Goal: Task Accomplishment & Management: Manage account settings

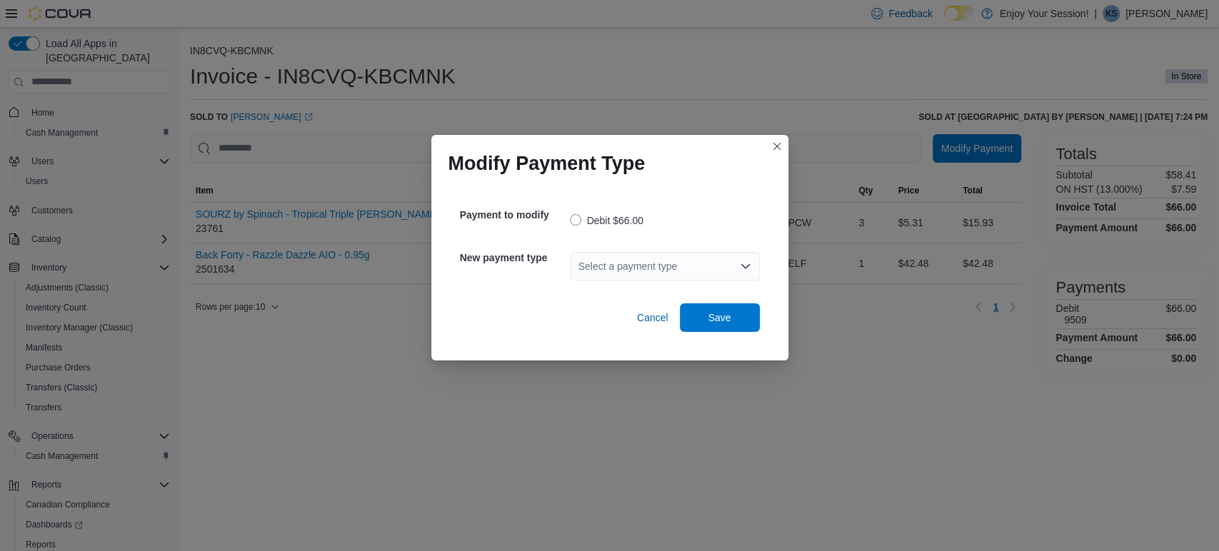
click at [664, 261] on div "Select a payment type" at bounding box center [665, 266] width 190 height 29
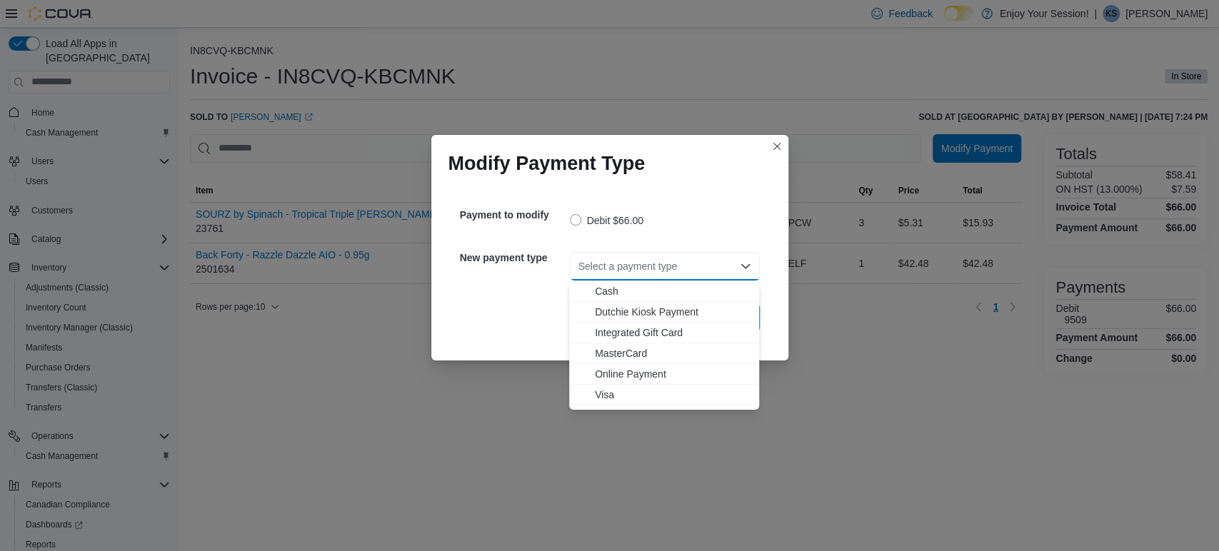
drag, startPoint x: 627, startPoint y: 392, endPoint x: 688, endPoint y: 341, distance: 80.1
click at [626, 393] on span "Visa" at bounding box center [673, 395] width 156 height 14
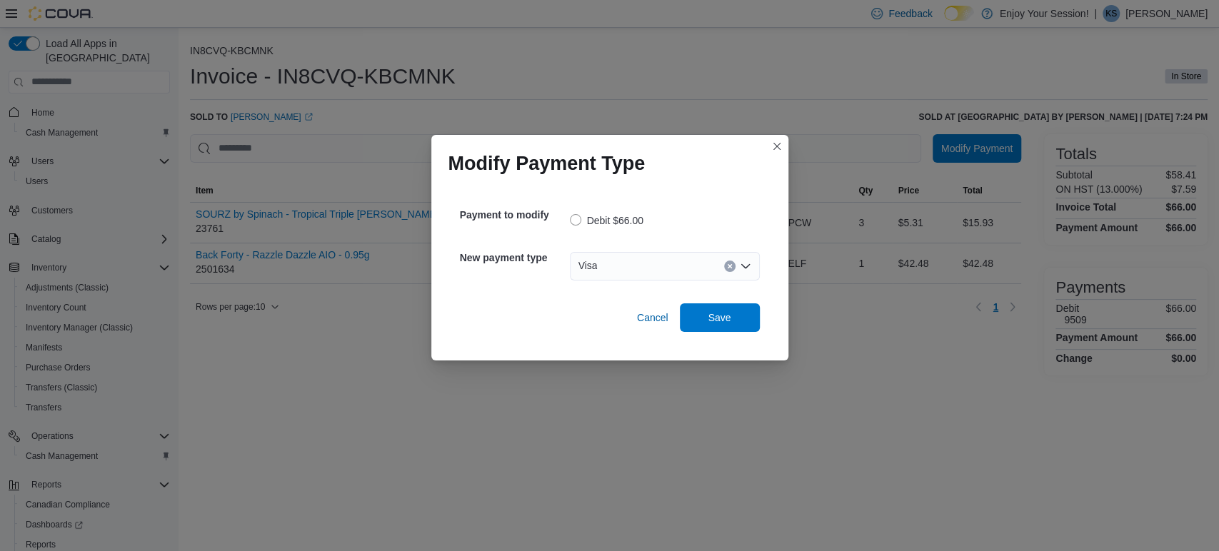
click at [734, 286] on div "Visa Combo box. Selected. Visa. Press Backspace to delete Visa. Combo box input…" at bounding box center [665, 266] width 190 height 46
click at [727, 313] on span "Save" at bounding box center [719, 317] width 23 height 14
